Goal: Task Accomplishment & Management: Manage account settings

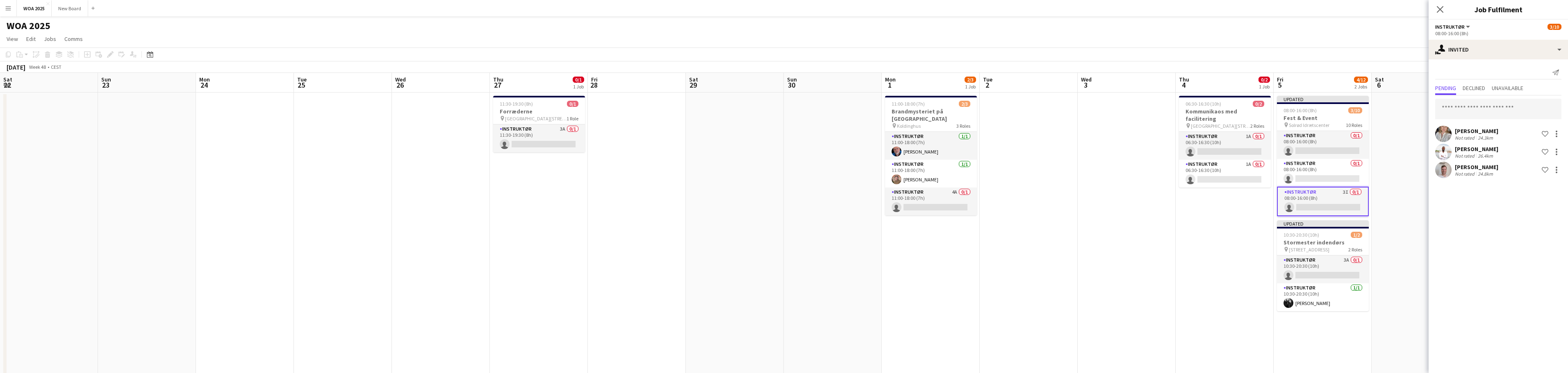
scroll to position [64, 0]
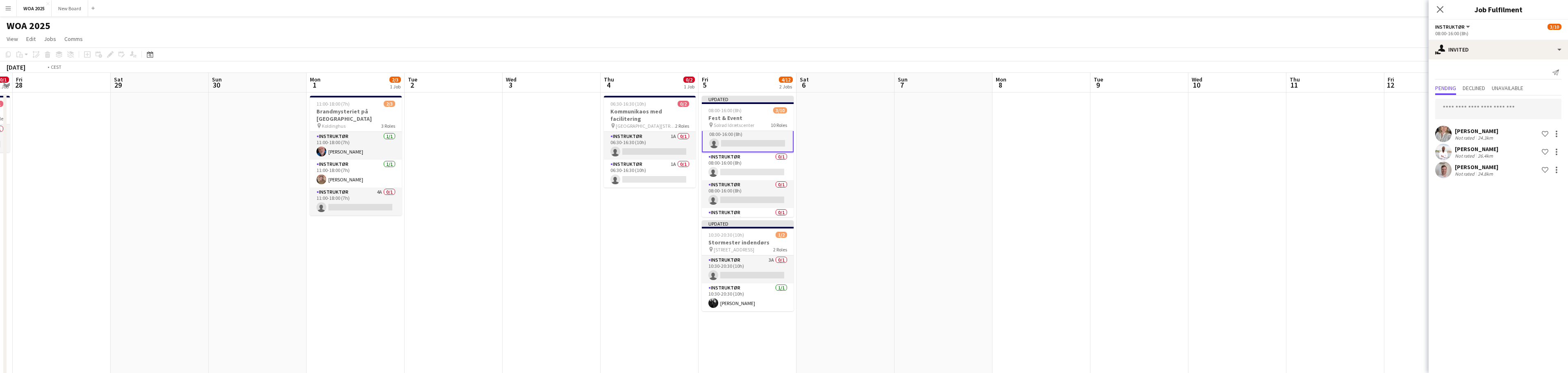
drag, startPoint x: 889, startPoint y: 183, endPoint x: 346, endPoint y: 95, distance: 550.1
click at [222, 106] on app-calendar-viewport "Mon 24 Tue 25 Wed 26 Thu 27 0/1 1 Job Fri 28 Sat 29 Sun 30 Mon 1 2/3 1 Job Tue …" at bounding box center [784, 345] width 1568 height 545
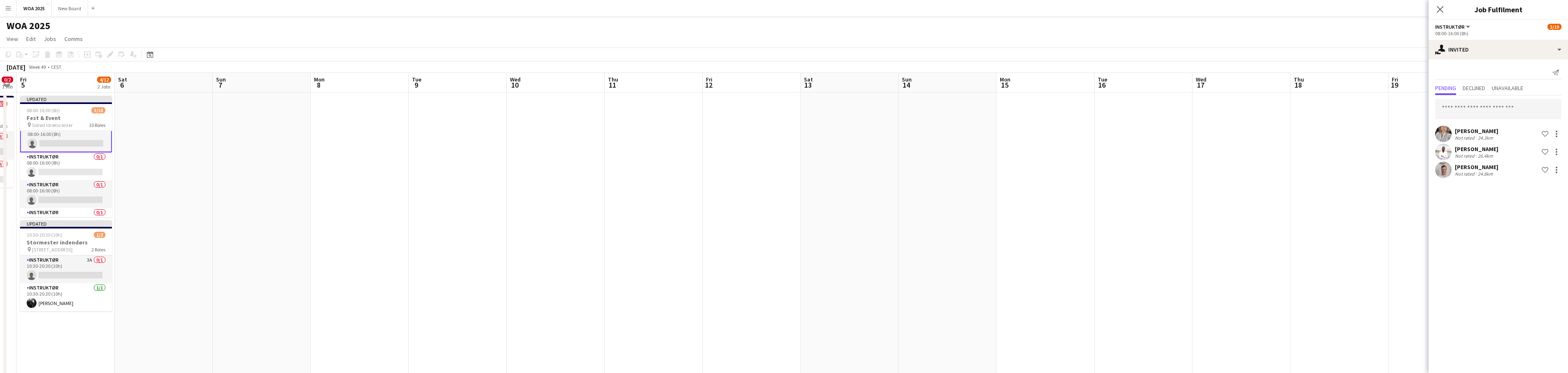
drag, startPoint x: 1028, startPoint y: 171, endPoint x: 1267, endPoint y: 181, distance: 239.2
click at [592, 157] on app-calendar-viewport "Mon 1 2/3 1 Job Tue 2 Wed 3 Thu 4 0/2 1 Job Fri 5 4/12 2 Jobs Sat 6 Sun 7 Mon 8…" at bounding box center [784, 345] width 1568 height 545
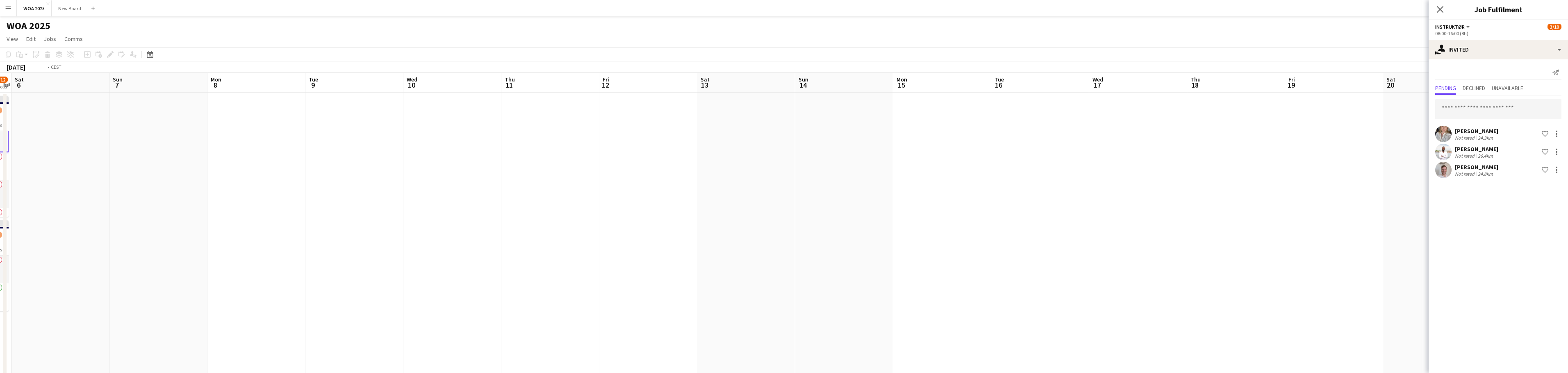
drag, startPoint x: 999, startPoint y: 228, endPoint x: 873, endPoint y: 210, distance: 127.3
click at [719, 209] on app-calendar-viewport "Wed 3 Thu 4 0/2 1 Job Fri 5 4/12 2 Jobs Sat 6 Sun 7 Mon 8 Tue 9 Wed 10 Thu 11 F…" at bounding box center [784, 345] width 1568 height 545
drag, startPoint x: 1020, startPoint y: 226, endPoint x: 883, endPoint y: 220, distance: 137.1
click at [666, 238] on app-calendar-viewport "Sat 13 Sun 14 Mon 15 Tue 16 Wed 17 Thu 18 Fri 19 Sat 20 Sun 21 Mon 22 Tue 23 We…" at bounding box center [784, 345] width 1568 height 545
drag, startPoint x: 917, startPoint y: 218, endPoint x: 880, endPoint y: 205, distance: 39.2
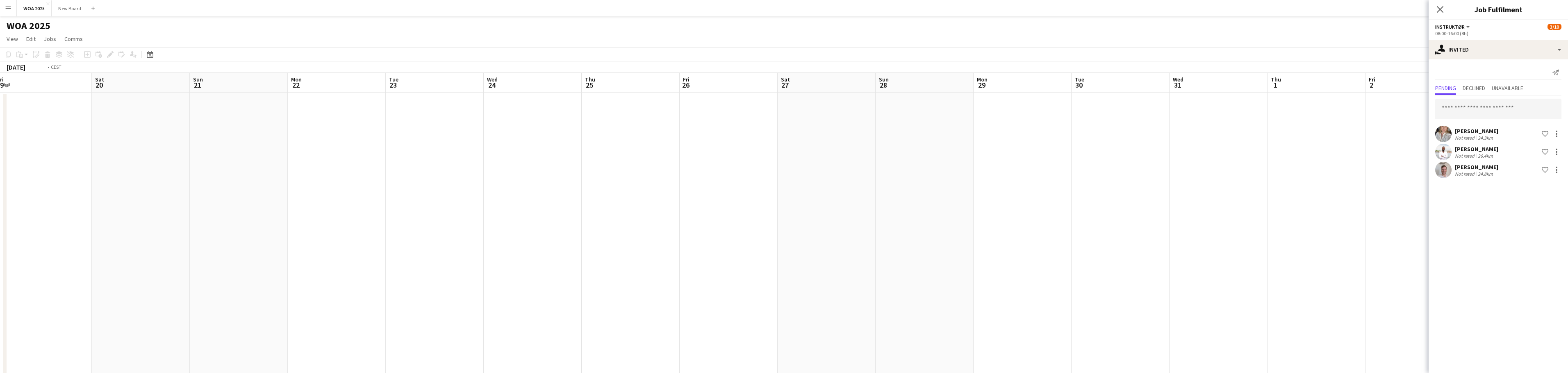
click at [696, 224] on app-calendar-viewport "Mon 15 Tue 16 Wed 17 Thu 18 Fri 19 Sat 20 Sun 21 Mon 22 Tue 23 Wed 24 Thu 25 Fr…" at bounding box center [784, 345] width 1568 height 545
drag, startPoint x: 921, startPoint y: 228, endPoint x: 745, endPoint y: 215, distance: 176.5
click at [755, 217] on app-calendar-viewport "Tue 23 Wed 24 Thu 25 Fri 26 Sat 27 Sun 28 Mon 29 Tue 30 Wed 31 Thu 1 Fri 2 Sat …" at bounding box center [784, 345] width 1568 height 545
drag, startPoint x: 447, startPoint y: 121, endPoint x: 833, endPoint y: 117, distance: 386.0
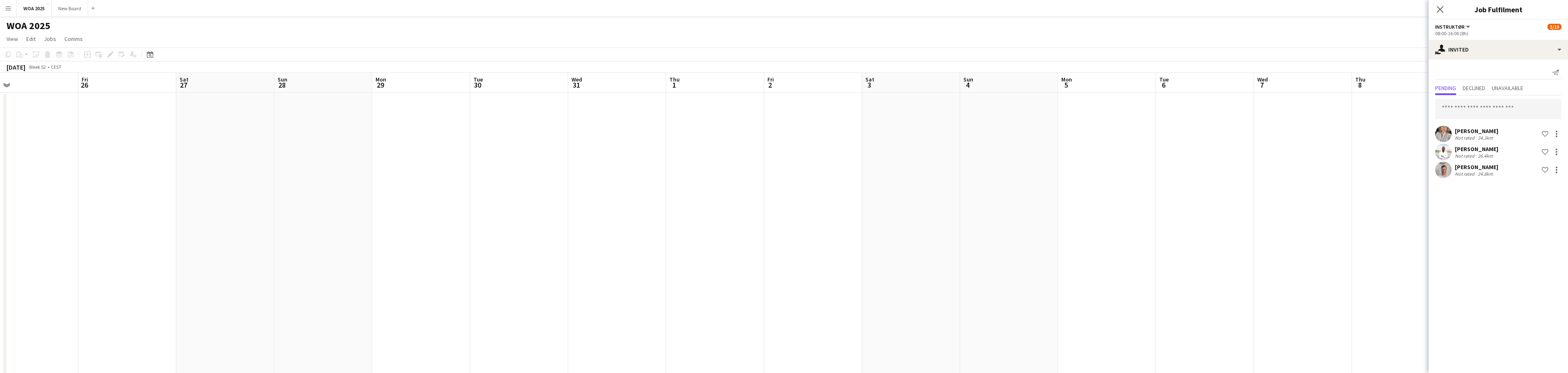
click at [841, 117] on app-calendar-viewport "Tue 23 Wed 24 Thu 25 Fri 26 Sat 27 Sun 28 Mon 29 Tue 30 Wed 31 Thu 1 Fri 2 Sat …" at bounding box center [784, 345] width 1568 height 545
drag, startPoint x: 609, startPoint y: 181, endPoint x: 537, endPoint y: 143, distance: 81.4
click at [971, 161] on app-calendar-viewport "Sat 20 Sun 21 Mon 22 Tue 23 Wed 24 Thu 25 Fri 26 Sat 27 Sun 28 Mon 29 Tue 30 We…" at bounding box center [784, 345] width 1568 height 545
click at [1056, 139] on app-calendar-viewport "Tue 16 Wed 17 Thu 18 Fri 19 Sat 20 Sun 21 Mon 22 Tue 23 Wed 24 Thu 25 Fri 26 Sa…" at bounding box center [784, 345] width 1568 height 545
drag, startPoint x: 618, startPoint y: 132, endPoint x: 1009, endPoint y: 98, distance: 392.5
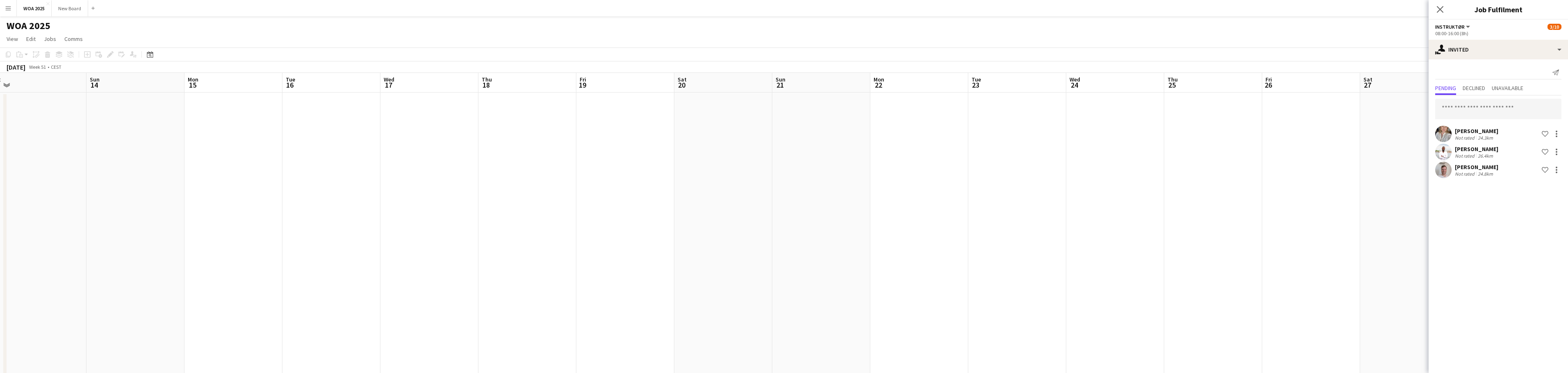
click at [993, 101] on app-calendar-viewport "Thu 11 Fri 12 Sat 13 Sun 14 Mon 15 Tue 16 Wed 17 Thu 18 Fri 19 Sat 20 Sun 21 Mo…" at bounding box center [784, 345] width 1568 height 545
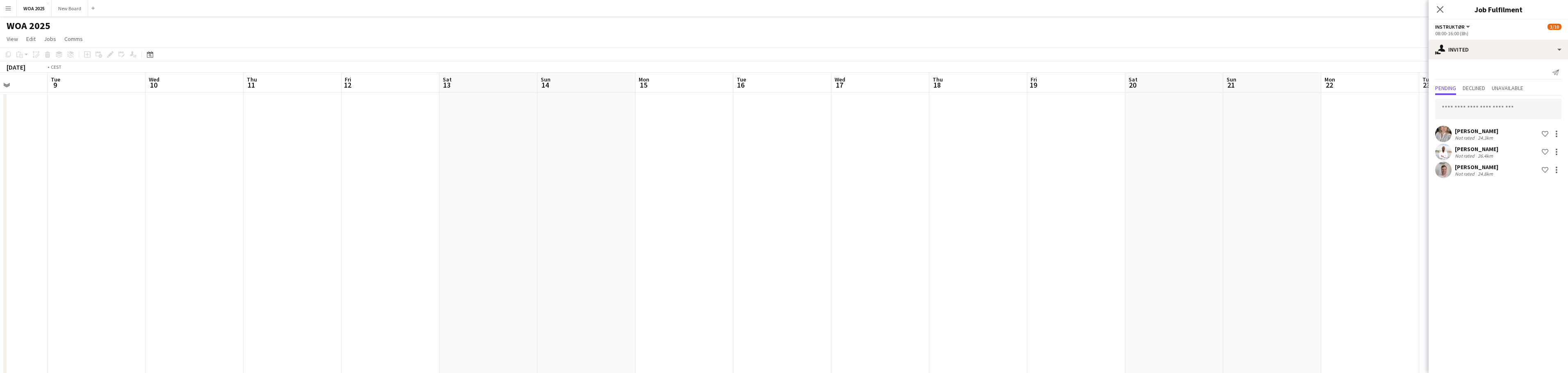
drag, startPoint x: 484, startPoint y: 100, endPoint x: 799, endPoint y: 79, distance: 315.7
click at [778, 84] on app-calendar-viewport "Sun 7 Mon 8 Tue 9 Wed 10 Thu 11 Fri 12 Sat 13 Sun 14 Mon 15 Tue 16 Wed 17 Thu 1…" at bounding box center [784, 345] width 1568 height 545
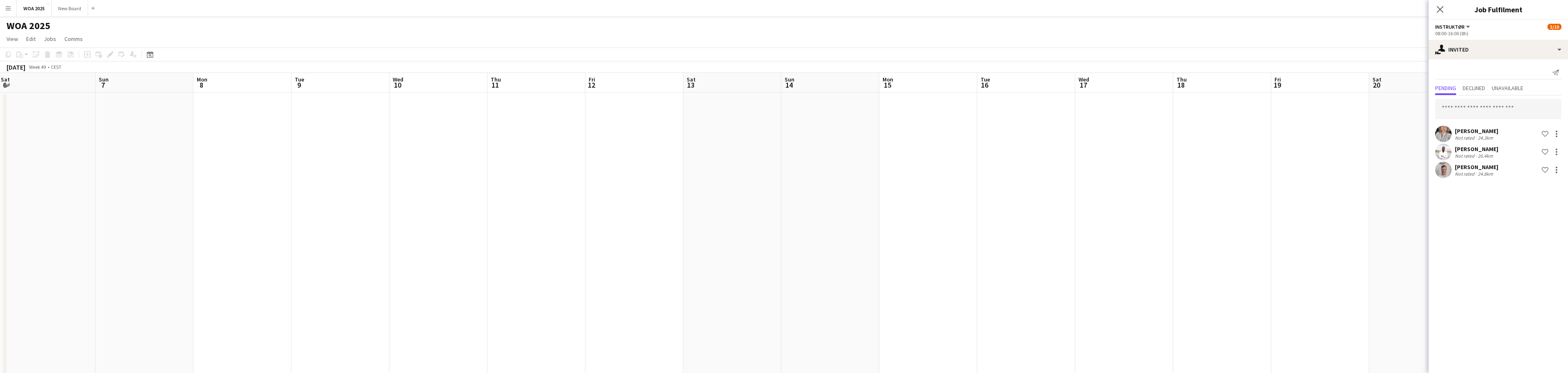
scroll to position [0, 200]
drag, startPoint x: 416, startPoint y: 79, endPoint x: 845, endPoint y: 38, distance: 431.0
click at [738, 54] on app-calendar "Copy Paste Paste Ctrl+V Paste with crew Ctrl+Shift+V Paste linked Job [GEOGRAPH…" at bounding box center [784, 333] width 1568 height 570
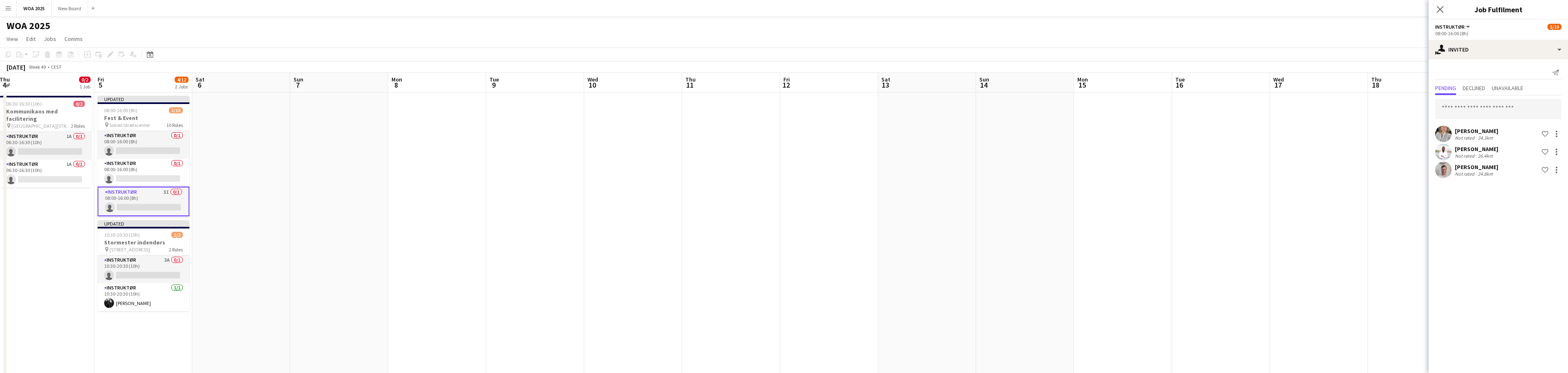
drag, startPoint x: 260, startPoint y: 58, endPoint x: 628, endPoint y: 20, distance: 370.0
click at [639, 21] on app-board "WOA 2025 user View Day view expanded Day view collapsed Month view Date picker …" at bounding box center [784, 317] width 1568 height 601
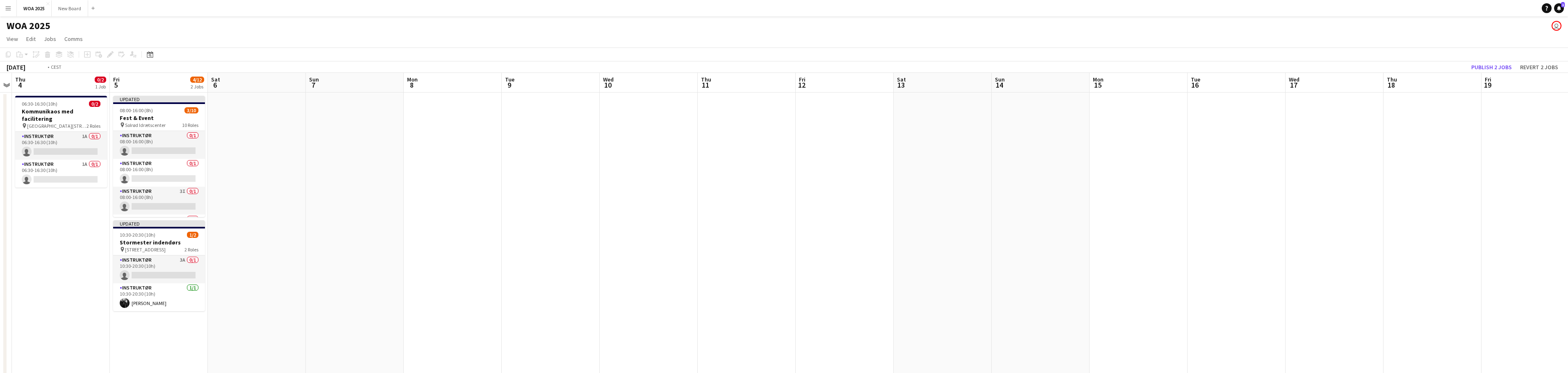
drag, startPoint x: 301, startPoint y: 197, endPoint x: 749, endPoint y: 130, distance: 453.0
click at [749, 130] on app-calendar-viewport "Tue 2 Wed 3 Thu 4 0/2 1 Job Fri 5 4/12 2 Jobs Sat 6 Sun 7 Mon 8 Tue 9 Wed 10 Th…" at bounding box center [784, 345] width 1568 height 545
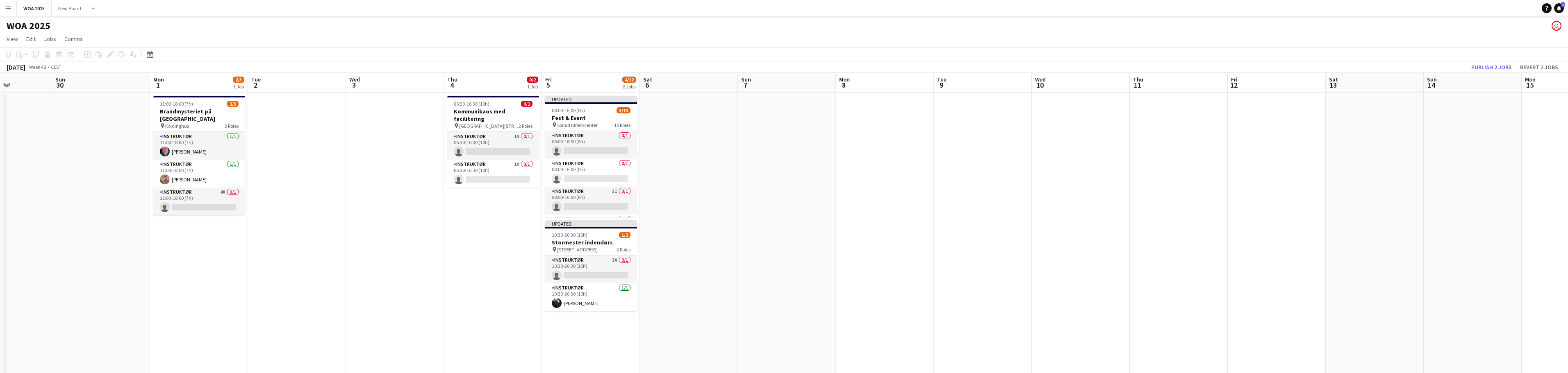
click at [258, 258] on app-date-cell at bounding box center [296, 355] width 98 height 525
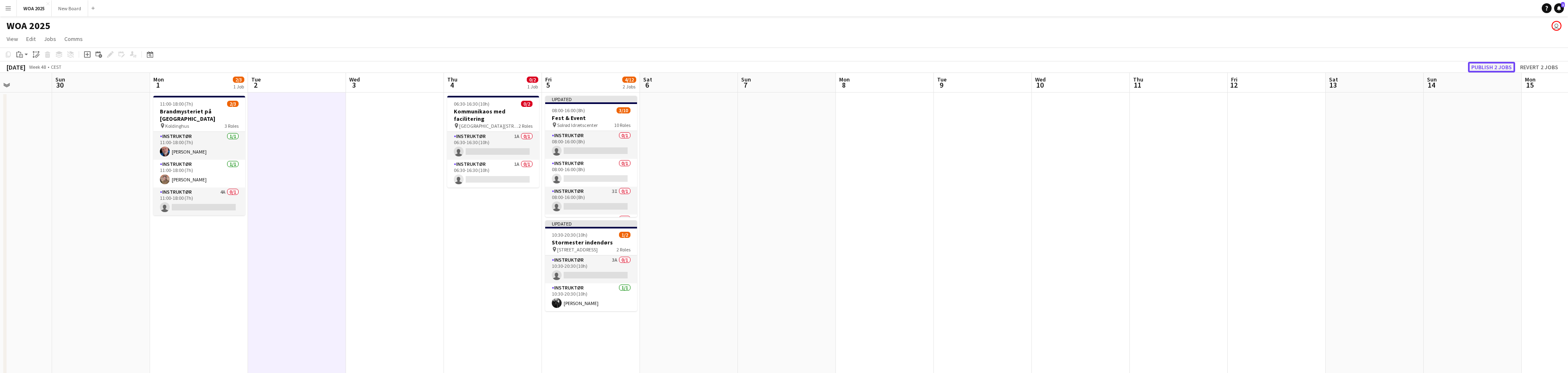
click at [1503, 67] on button "Publish 2 jobs" at bounding box center [1492, 67] width 47 height 11
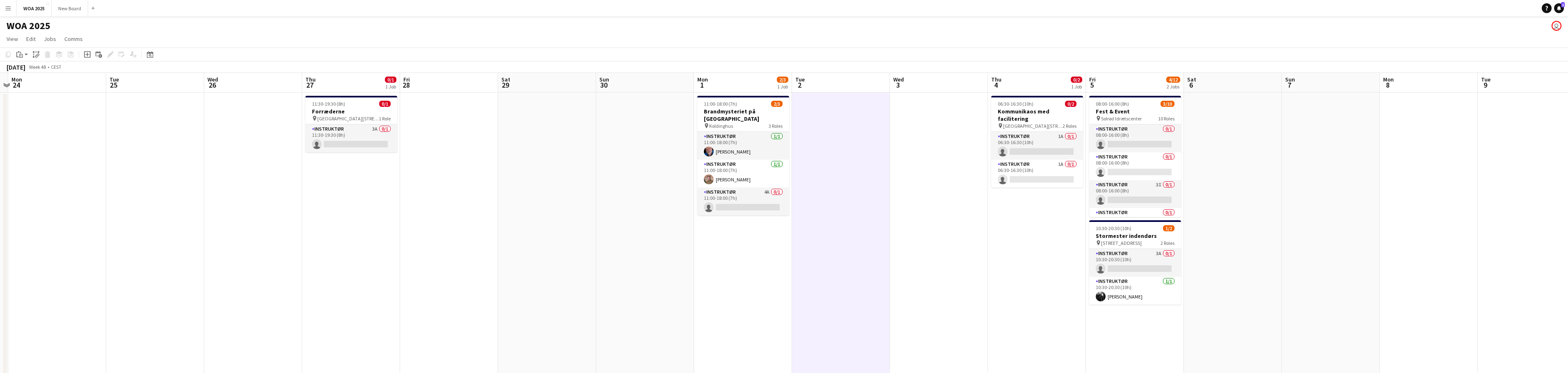
drag, startPoint x: 460, startPoint y: 307, endPoint x: 565, endPoint y: 292, distance: 106.1
click at [565, 292] on app-calendar-viewport "Sun 23 Mon 24 Tue 25 Wed 26 Thu 27 0/1 1 Job Fri 28 Sat 29 Sun 30 Mon 1 2/3 1 J…" at bounding box center [784, 345] width 1568 height 545
